Goal: Find specific page/section: Find specific page/section

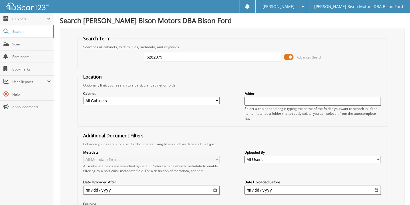
type input "6262379"
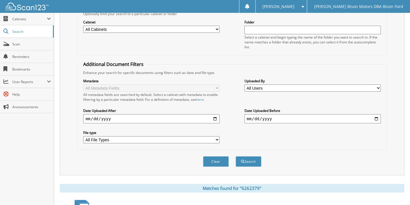
scroll to position [115, 0]
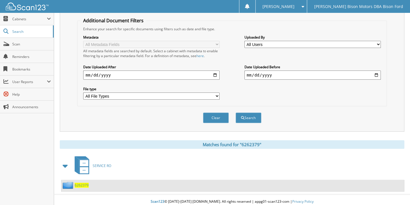
click at [81, 183] on span "6262379" at bounding box center [82, 185] width 14 height 5
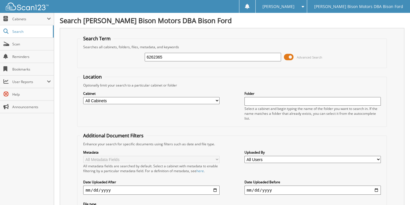
type input "6262365"
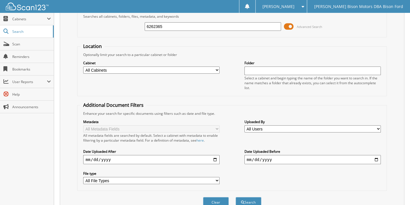
scroll to position [104, 0]
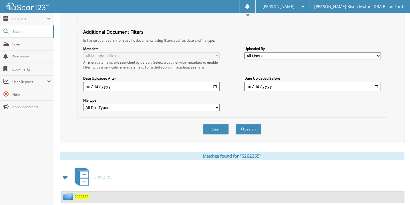
click at [83, 195] on span "6262365" at bounding box center [82, 197] width 14 height 5
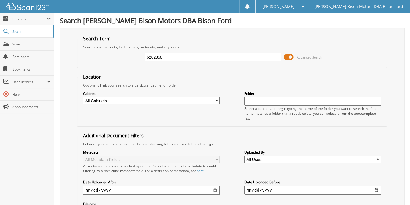
type input "6262358"
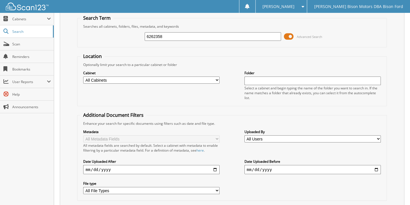
scroll to position [104, 0]
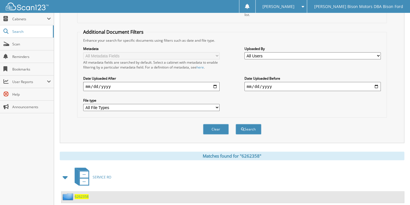
click at [82, 195] on span "6262358" at bounding box center [82, 197] width 14 height 5
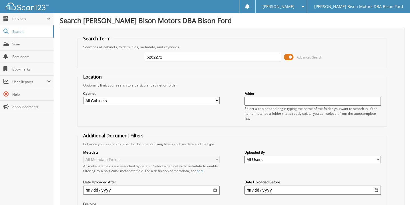
type input "6262272"
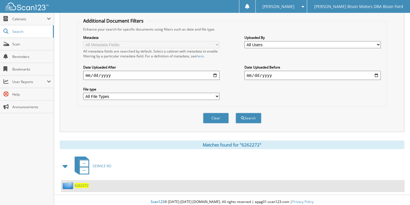
scroll to position [115, 0]
click at [82, 183] on span "6262272" at bounding box center [82, 185] width 14 height 5
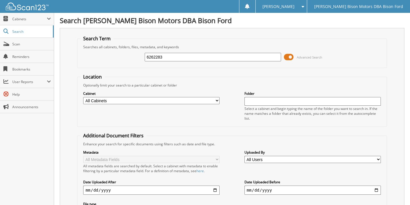
type input "6262283"
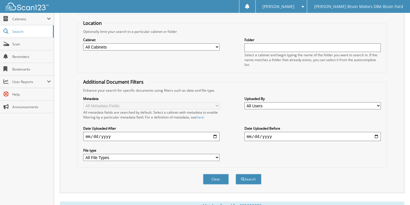
scroll to position [115, 0]
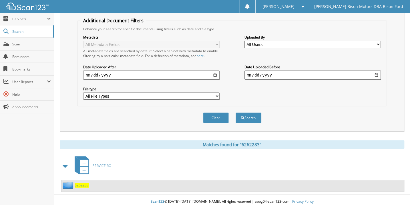
click at [82, 183] on span "6262283" at bounding box center [82, 185] width 14 height 5
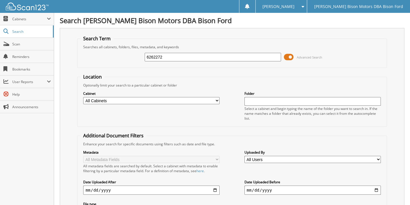
type input "6262272"
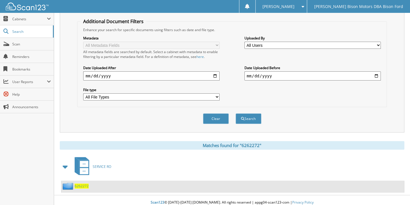
scroll to position [115, 0]
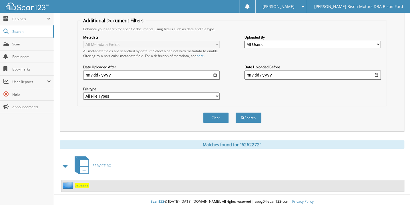
click at [80, 183] on span "6262272" at bounding box center [82, 185] width 14 height 5
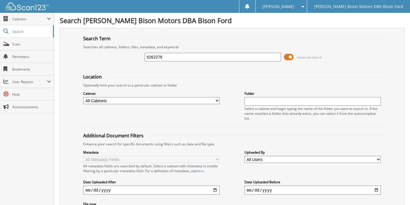
type input "6262278"
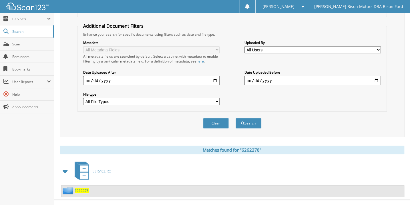
scroll to position [115, 0]
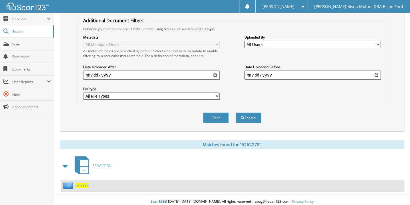
click at [84, 183] on span "6262278" at bounding box center [82, 185] width 14 height 5
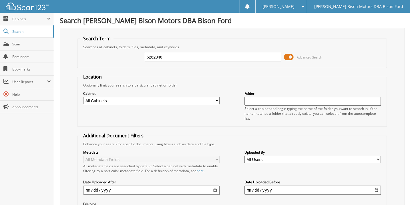
type input "6262346"
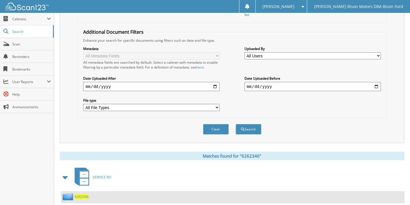
scroll to position [115, 0]
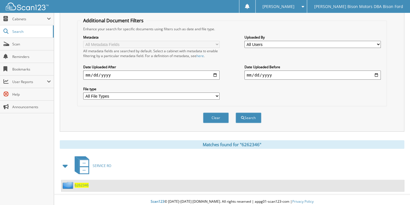
click at [84, 183] on span "6262346" at bounding box center [82, 185] width 14 height 5
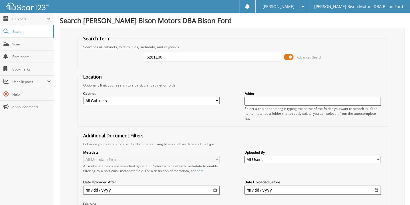
type input "6261100"
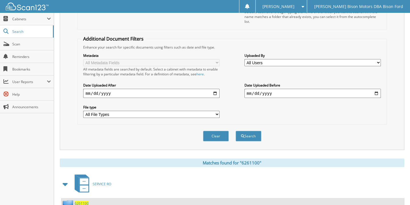
scroll to position [115, 0]
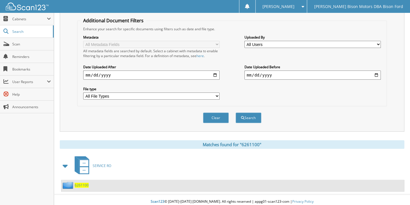
click at [80, 183] on span "6261100" at bounding box center [82, 185] width 14 height 5
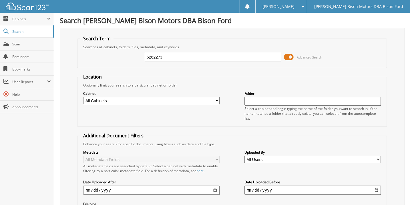
type input "6262273"
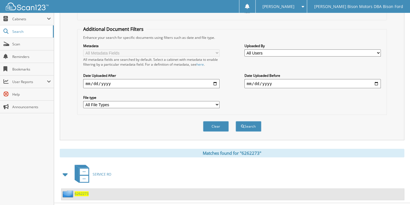
scroll to position [115, 0]
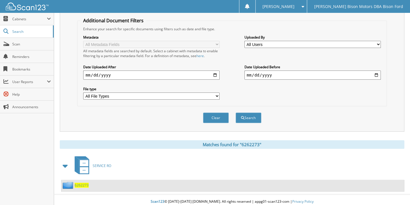
click at [82, 183] on span "6262273" at bounding box center [82, 185] width 14 height 5
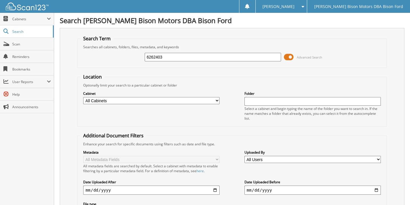
type input "6262403"
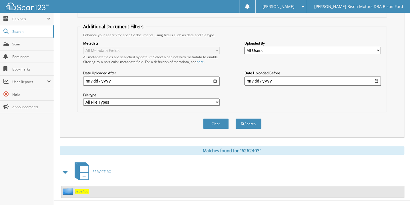
scroll to position [115, 0]
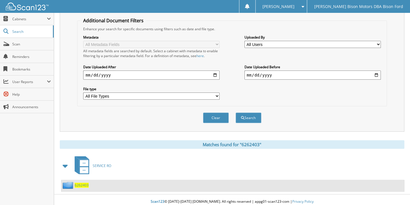
click at [82, 183] on span "6262403" at bounding box center [82, 185] width 14 height 5
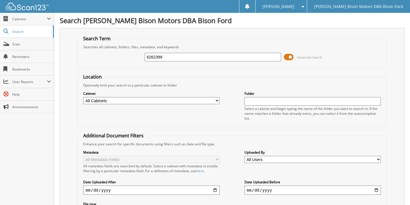
type input "6262399"
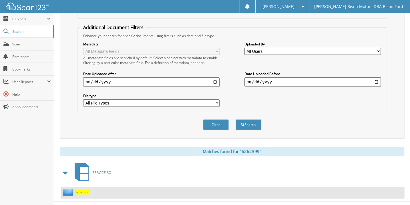
scroll to position [115, 0]
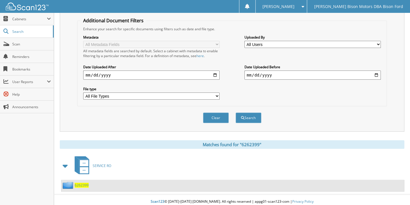
click at [82, 183] on span "6262399" at bounding box center [82, 185] width 14 height 5
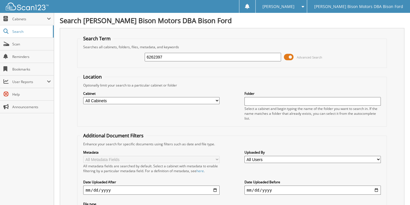
type input "6262397"
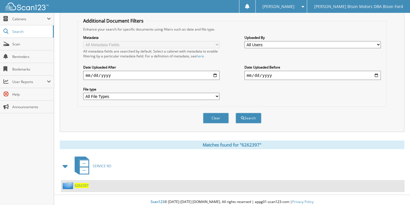
scroll to position [115, 0]
click at [80, 183] on span "6262397" at bounding box center [82, 185] width 14 height 5
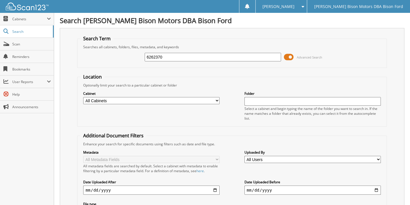
type input "6262370"
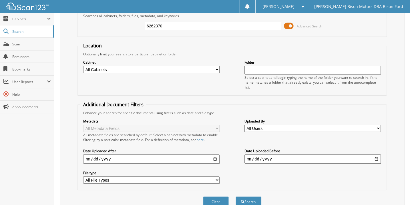
scroll to position [115, 0]
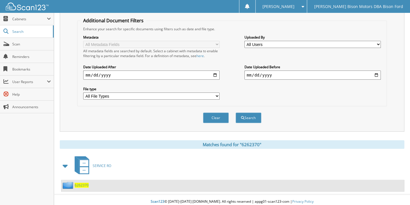
click at [83, 183] on span "6262370" at bounding box center [82, 185] width 14 height 5
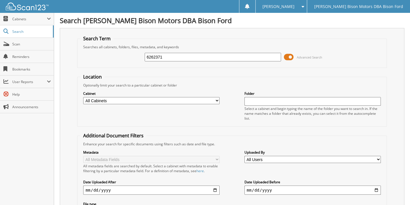
type input "6262371"
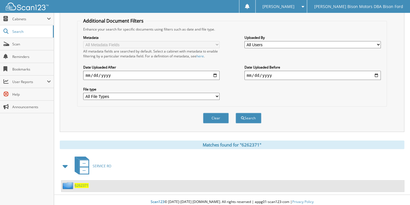
scroll to position [115, 0]
click at [82, 183] on span "6262371" at bounding box center [82, 185] width 14 height 5
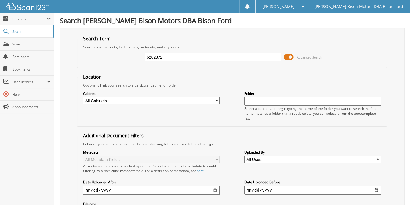
type input "6262372"
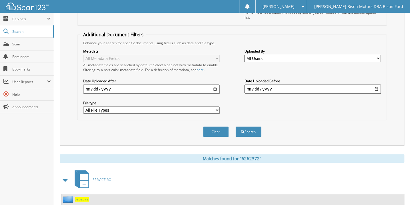
scroll to position [115, 0]
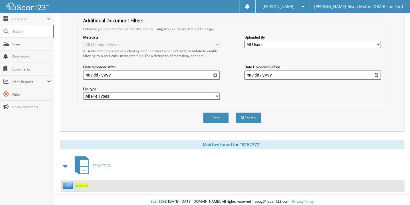
click at [80, 183] on span "6262372" at bounding box center [82, 185] width 14 height 5
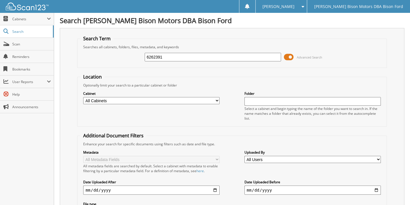
type input "6262391"
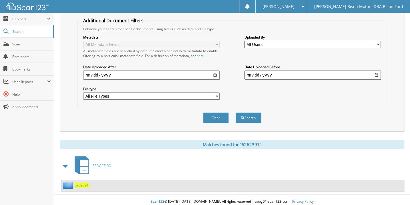
click at [85, 183] on span "6262391" at bounding box center [82, 185] width 14 height 5
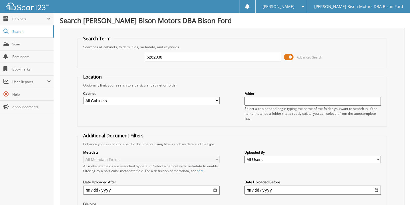
type input "6262038"
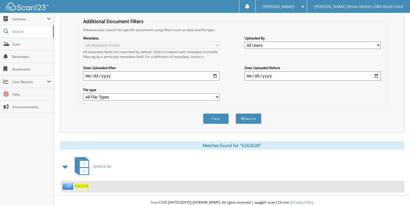
scroll to position [115, 0]
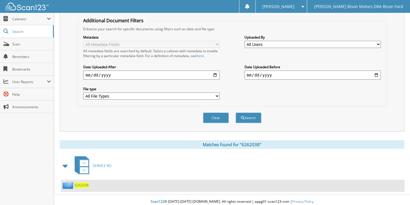
click at [85, 183] on span "6262038" at bounding box center [82, 185] width 14 height 5
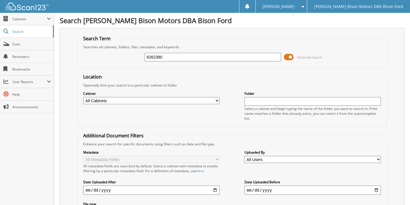
type input "6262380"
click at [169, 58] on input "6262380" at bounding box center [213, 57] width 136 height 9
type input "6262300"
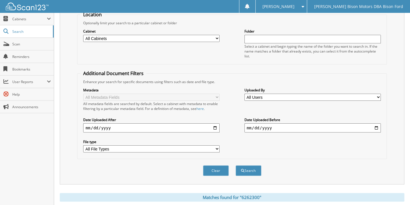
scroll to position [115, 0]
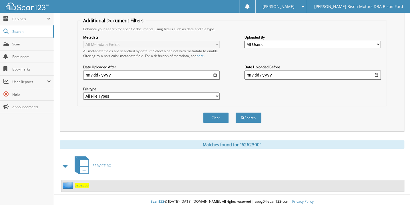
click at [83, 183] on span "6262300" at bounding box center [82, 185] width 14 height 5
